Goal: Information Seeking & Learning: Learn about a topic

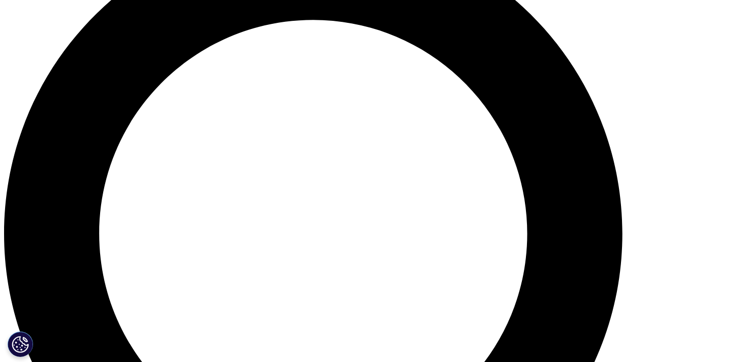
scroll to position [816, 0]
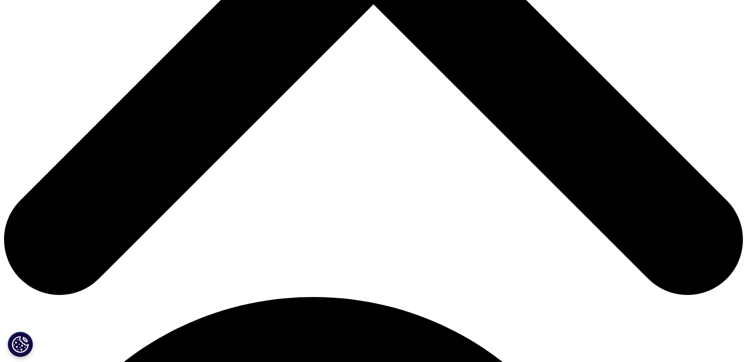
scroll to position [460, 0]
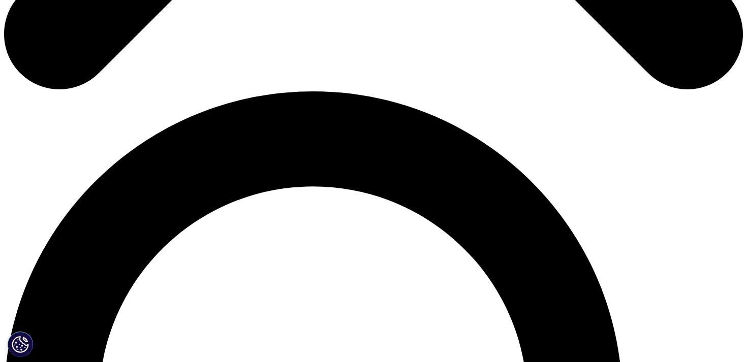
scroll to position [713, 0]
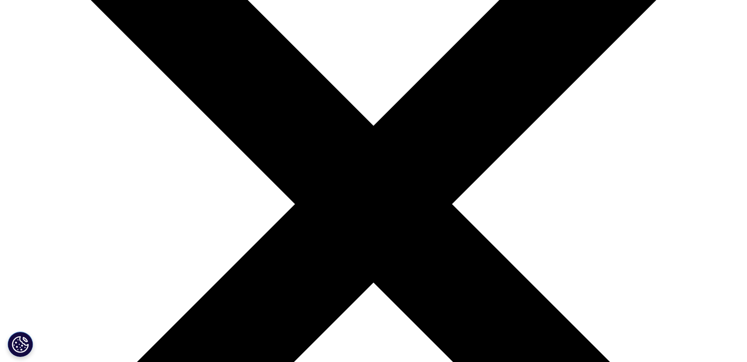
scroll to position [43, 0]
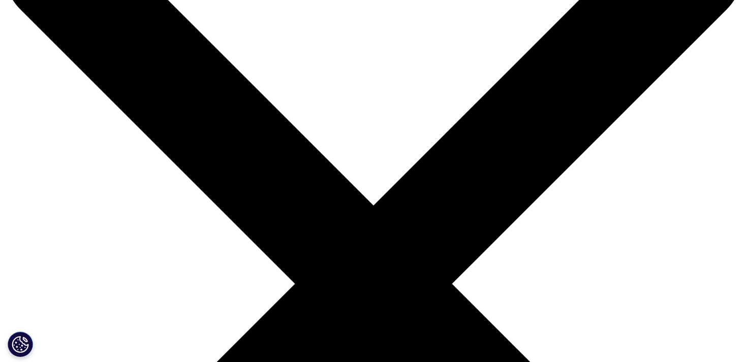
scroll to position [0, 0]
